Goal: Find contact information: Find contact information

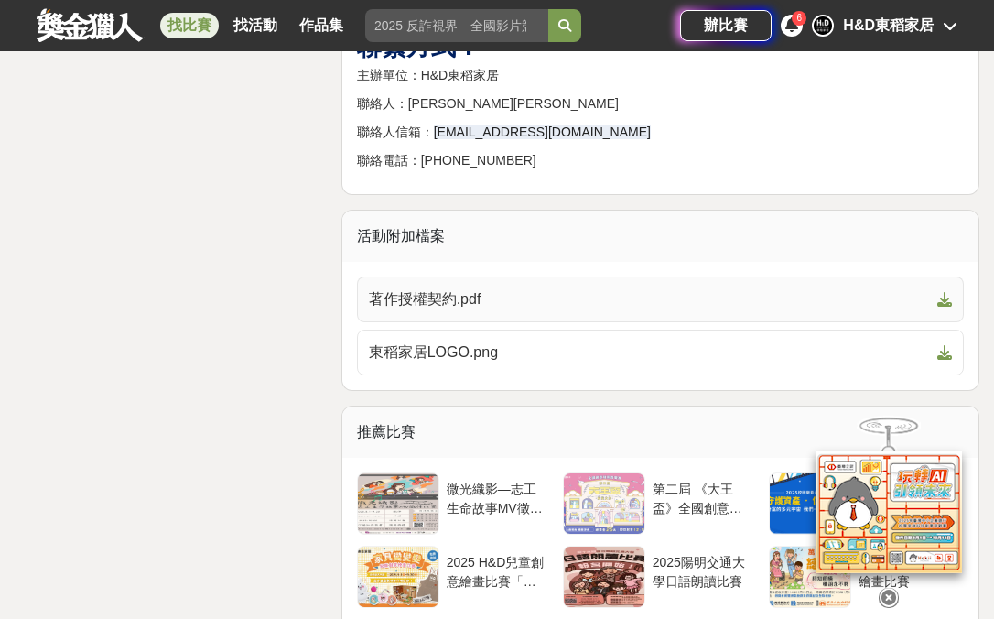
scroll to position [5390, 0]
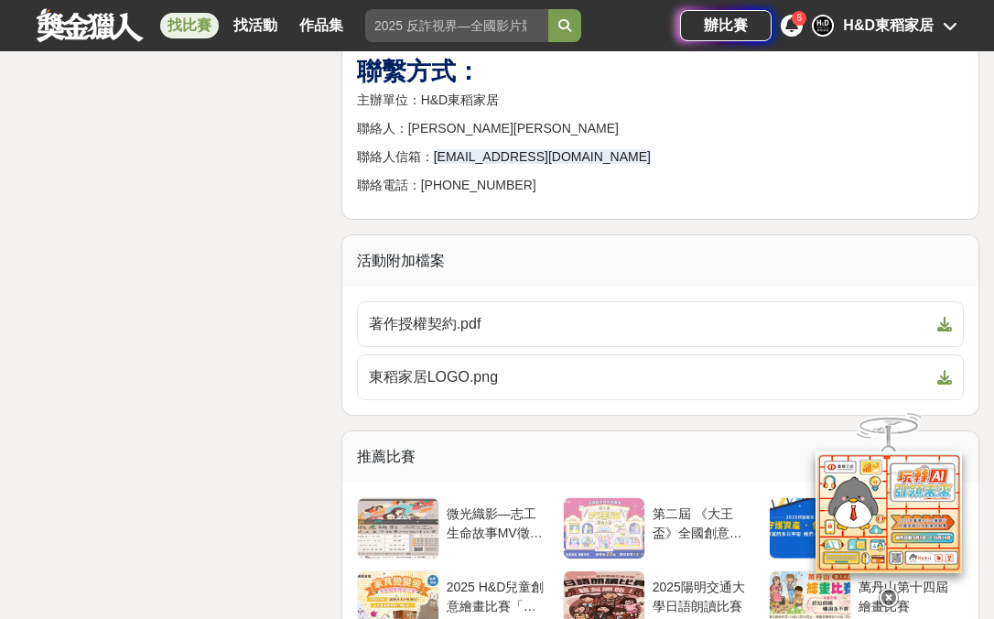
drag, startPoint x: 360, startPoint y: 191, endPoint x: 579, endPoint y: 273, distance: 234.2
copy div "主辦單位：H&D東稻家居 聯絡人：[PERSON_NAME] 聯絡人信箱： [EMAIL_ADDRESS][DOMAIN_NAME] 聯絡電話：[PHONE_…"
drag, startPoint x: 421, startPoint y: 212, endPoint x: 401, endPoint y: 212, distance: 20.1
click at [420, 138] on p "聯絡人：[PERSON_NAME][PERSON_NAME]" at bounding box center [660, 128] width 607 height 19
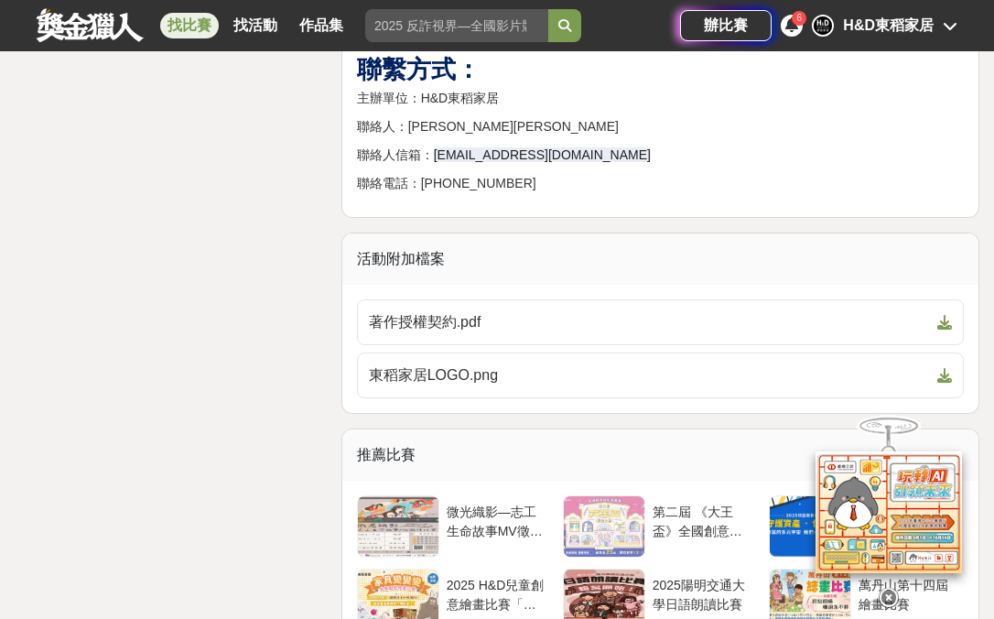
scroll to position [5387, 0]
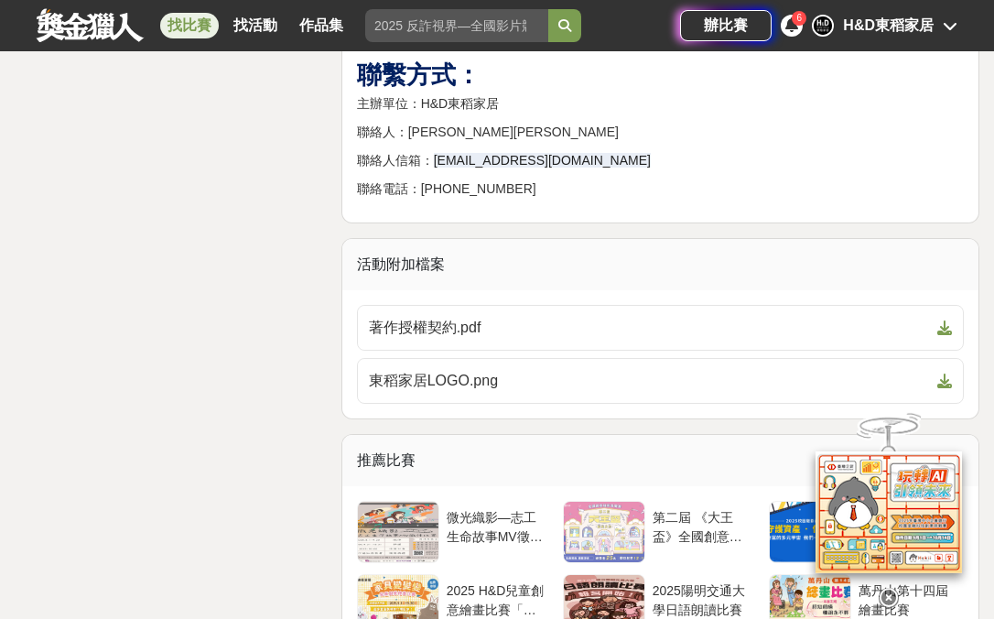
drag, startPoint x: 359, startPoint y: 189, endPoint x: 579, endPoint y: 279, distance: 238.1
copy div "主辦單位：H&D東稻家居 聯絡人：[PERSON_NAME] 聯絡人信箱： [EMAIL_ADDRESS][DOMAIN_NAME] 聯絡電話：[PHONE_…"
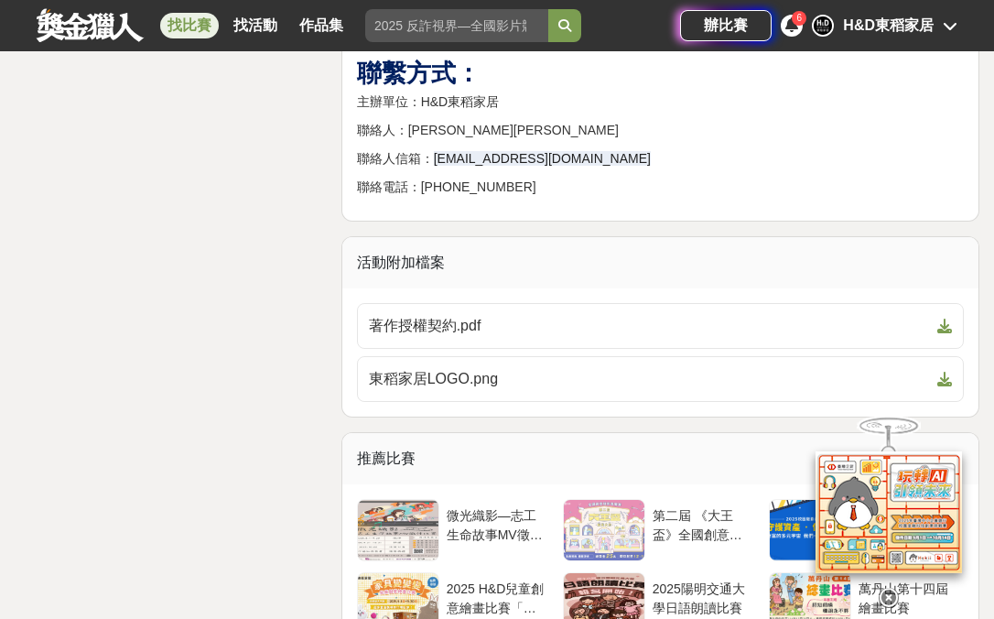
click at [389, 140] on p "聯絡人：[PERSON_NAME][PERSON_NAME]" at bounding box center [660, 130] width 607 height 19
drag, startPoint x: 396, startPoint y: 219, endPoint x: 607, endPoint y: 292, distance: 222.8
copy div "聯絡人：[PERSON_NAME] 聯絡人信箱： [EMAIL_ADDRESS][DOMAIN_NAME] 聯絡電話：[PHONE_NUMBER]"
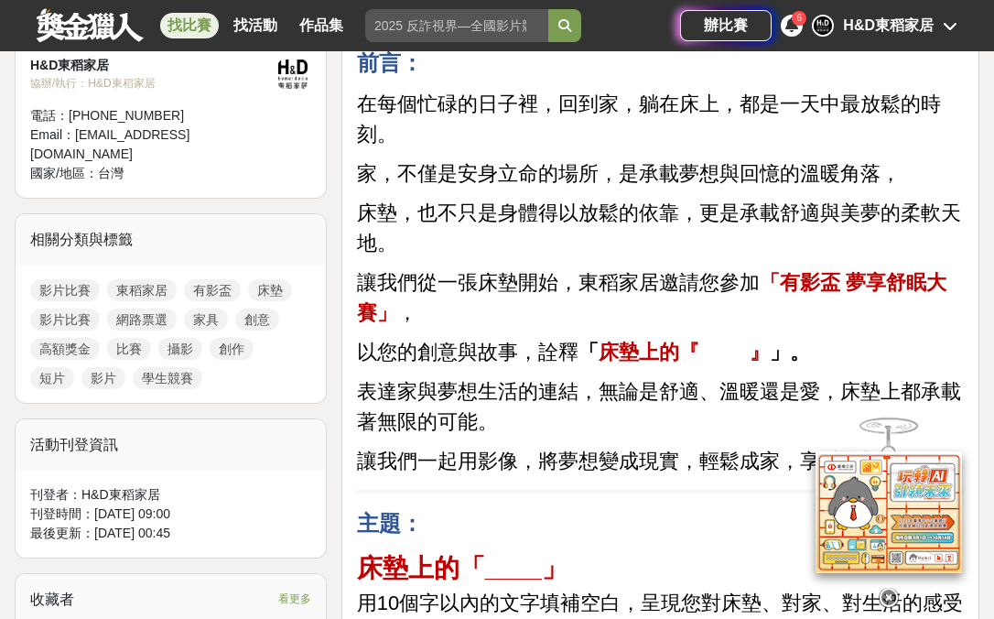
scroll to position [0, 0]
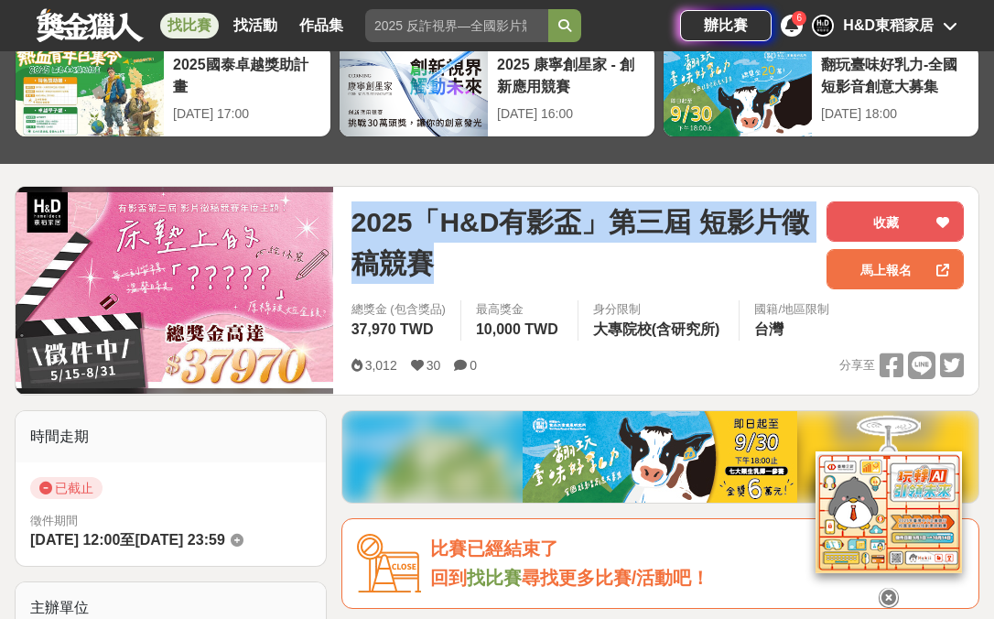
drag, startPoint x: 354, startPoint y: 215, endPoint x: 450, endPoint y: 261, distance: 106.4
click at [449, 262] on span "2025「H&D有影盃」第三屆 短影片徵稿競賽" at bounding box center [581, 242] width 460 height 82
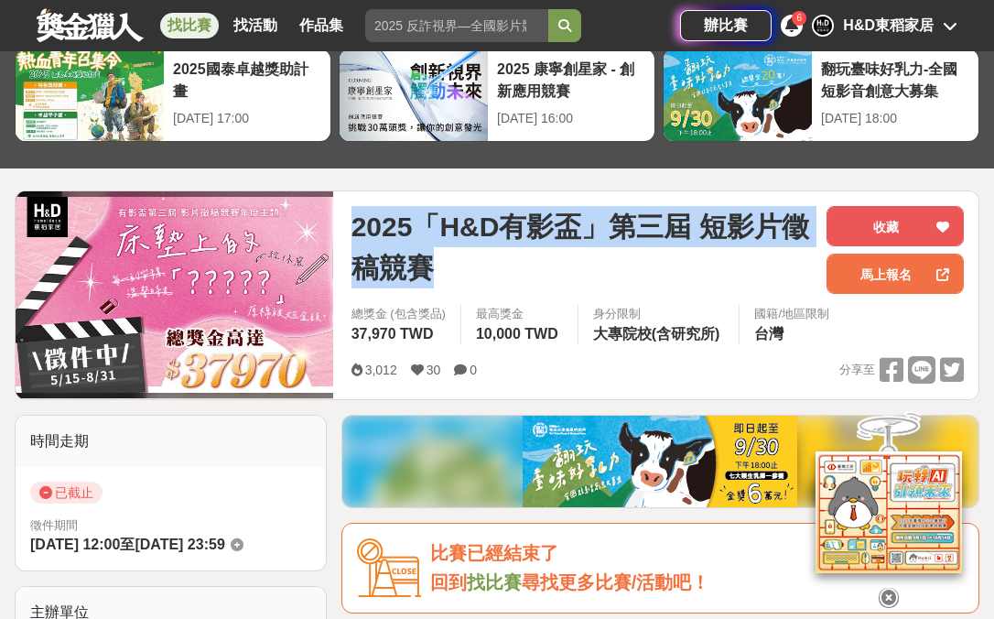
scroll to position [88, 0]
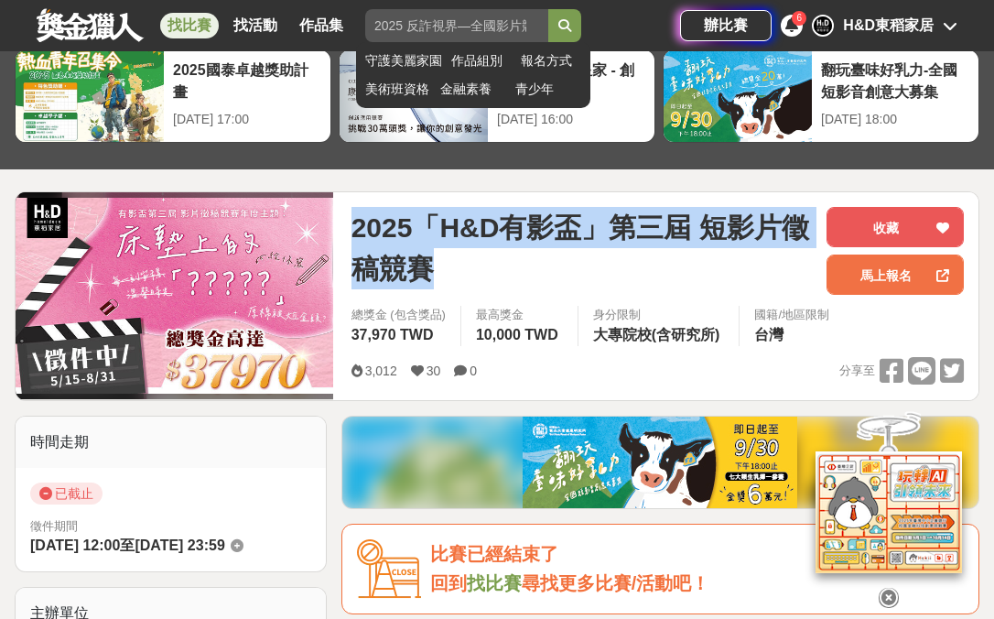
copy span "2025「H&D有影盃」第三屆 短影片徵稿競賽"
